Goal: Information Seeking & Learning: Learn about a topic

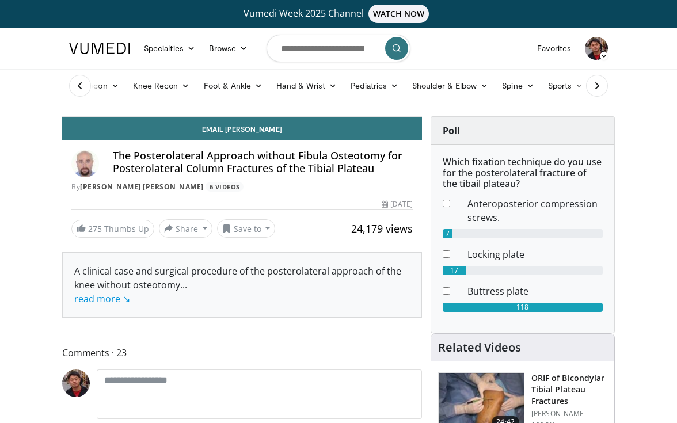
click at [258, 133] on icon "Video Player" at bounding box center [242, 117] width 32 height 32
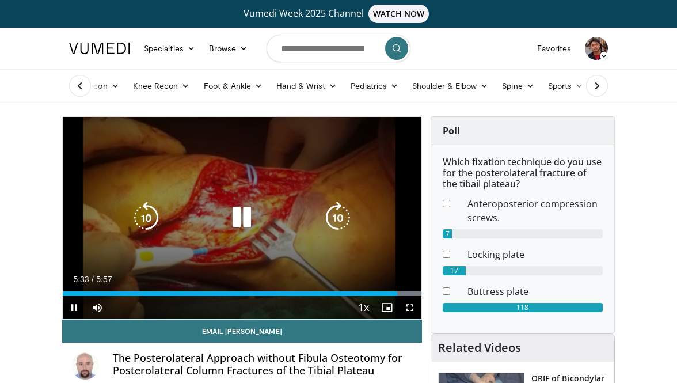
click at [245, 216] on icon "Video Player" at bounding box center [242, 218] width 32 height 32
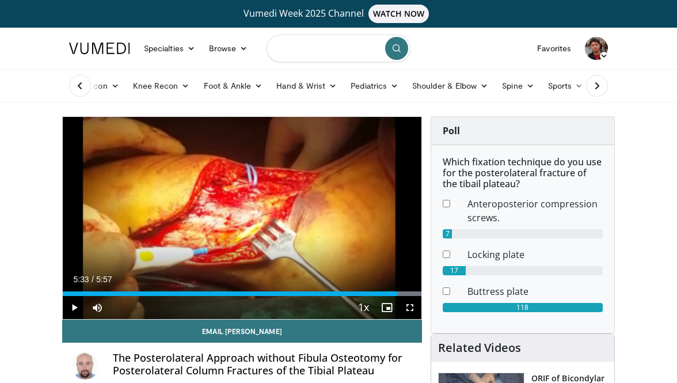
click at [320, 52] on input "Search topics, interventions" at bounding box center [339, 49] width 144 height 28
type input "**********"
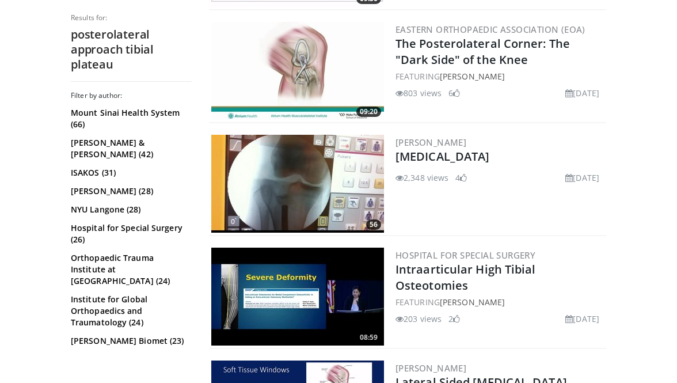
scroll to position [2876, 0]
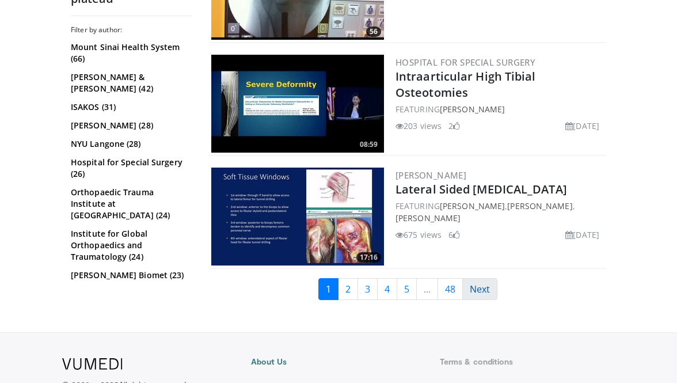
click at [481, 300] on link "Next" at bounding box center [479, 289] width 35 height 22
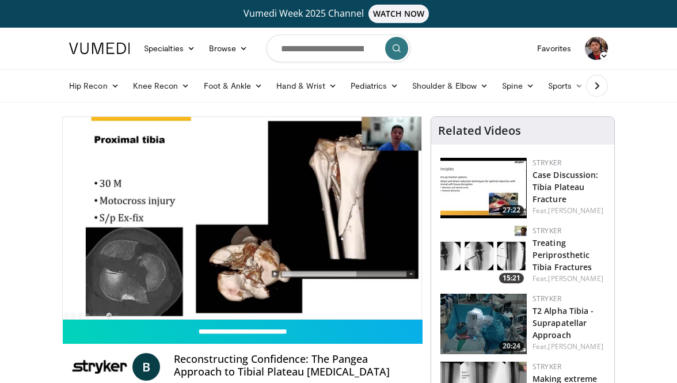
click at [411, 307] on div "10 seconds Tap to unmute" at bounding box center [242, 218] width 359 height 202
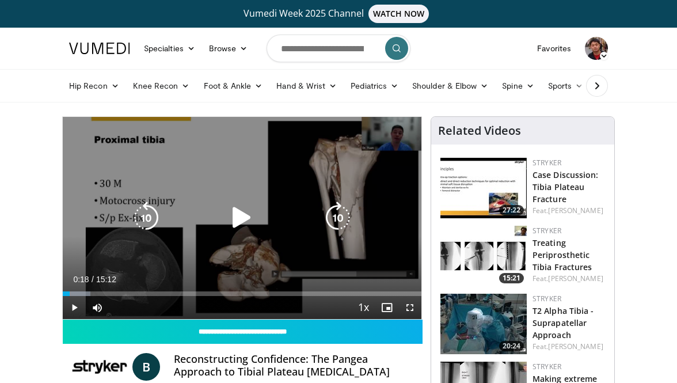
click at [299, 246] on div "10 seconds Tap to unmute" at bounding box center [242, 218] width 359 height 202
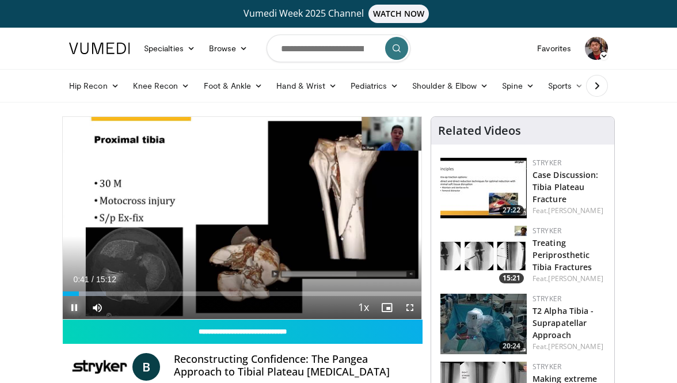
click at [74, 303] on span "Video Player" at bounding box center [74, 307] width 23 height 23
click at [74, 307] on span "Video Player" at bounding box center [74, 307] width 23 height 23
click at [411, 305] on span "Video Player" at bounding box center [409, 307] width 23 height 23
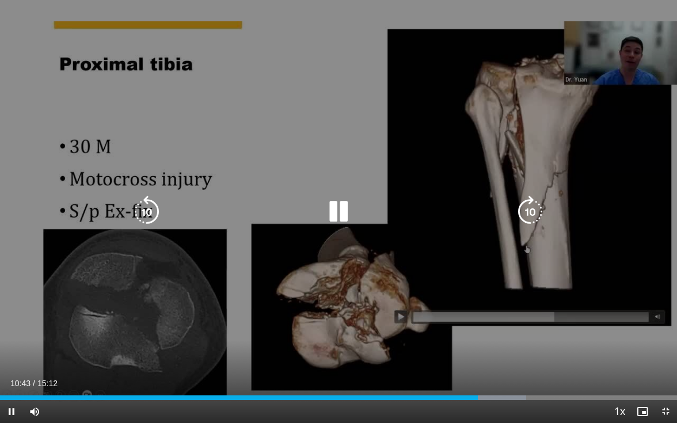
click at [497, 101] on div "10 seconds Tap to unmute" at bounding box center [338, 211] width 677 height 423
click at [465, 79] on div "10 seconds Tap to unmute" at bounding box center [338, 211] width 677 height 423
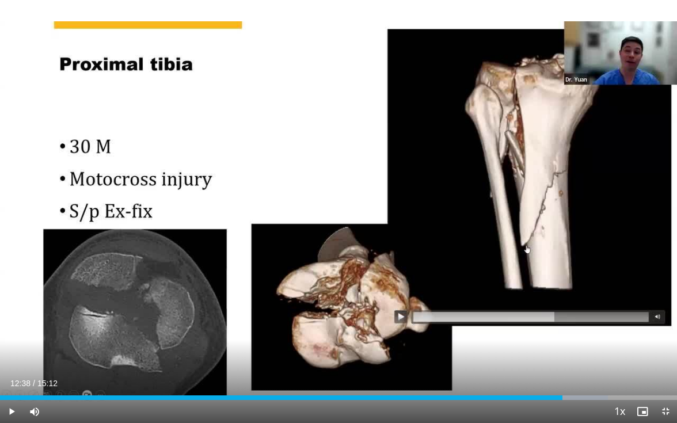
click at [465, 79] on div "10 seconds Tap to unmute" at bounding box center [338, 211] width 677 height 423
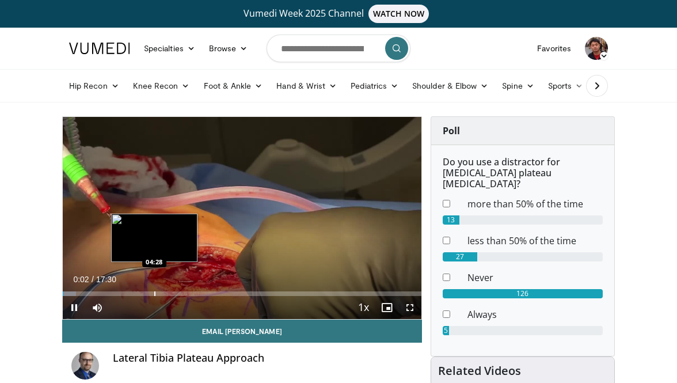
click at [154, 290] on div "Loaded : 3.77% 00:02 04:28" at bounding box center [242, 290] width 359 height 11
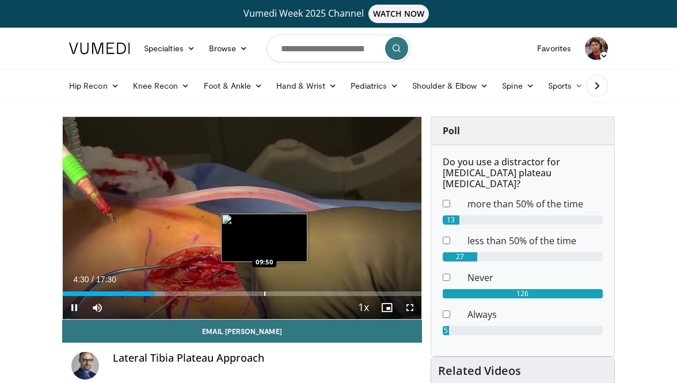
click at [264, 295] on div "Progress Bar" at bounding box center [264, 293] width 1 height 5
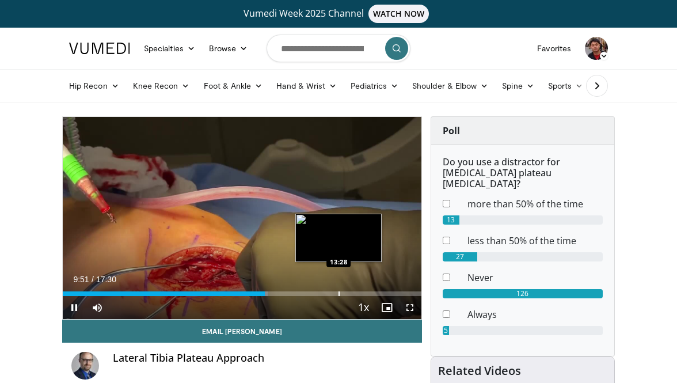
click at [339, 291] on div "Progress Bar" at bounding box center [339, 293] width 1 height 5
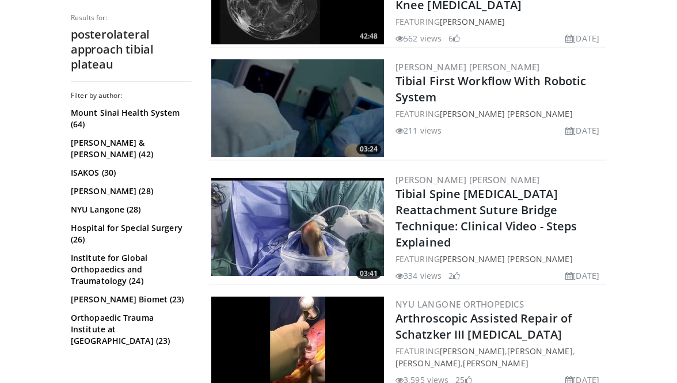
scroll to position [2339, 0]
